Goal: Navigation & Orientation: Find specific page/section

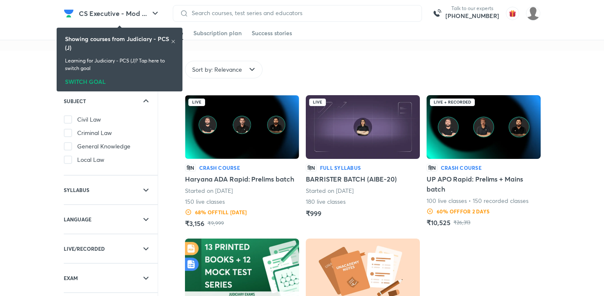
click at [101, 79] on div "SWITCH GOAL" at bounding box center [119, 79] width 109 height 9
